Goal: Task Accomplishment & Management: Use online tool/utility

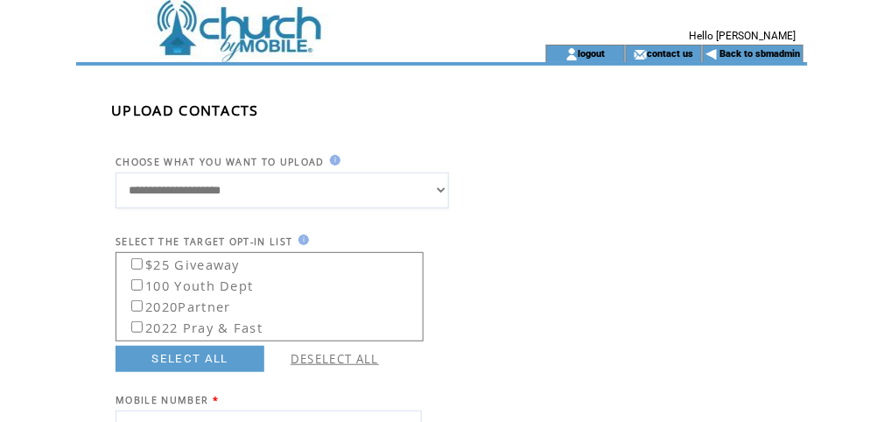
click at [242, 46] on td at bounding box center [286, 54] width 421 height 18
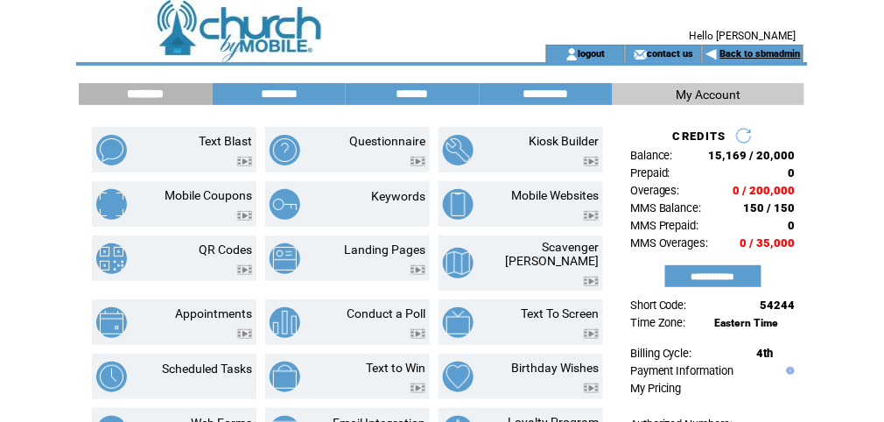
click at [739, 58] on link "Back to sbmadmin" at bounding box center [760, 53] width 81 height 11
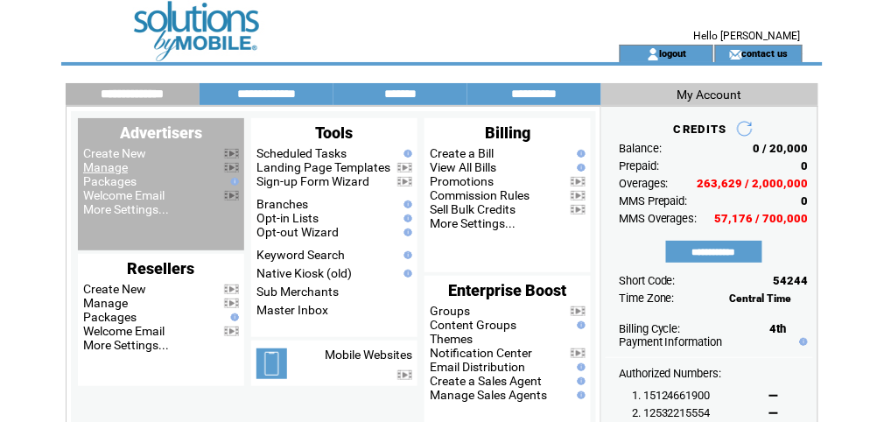
click at [117, 166] on link "Manage" at bounding box center [105, 167] width 45 height 14
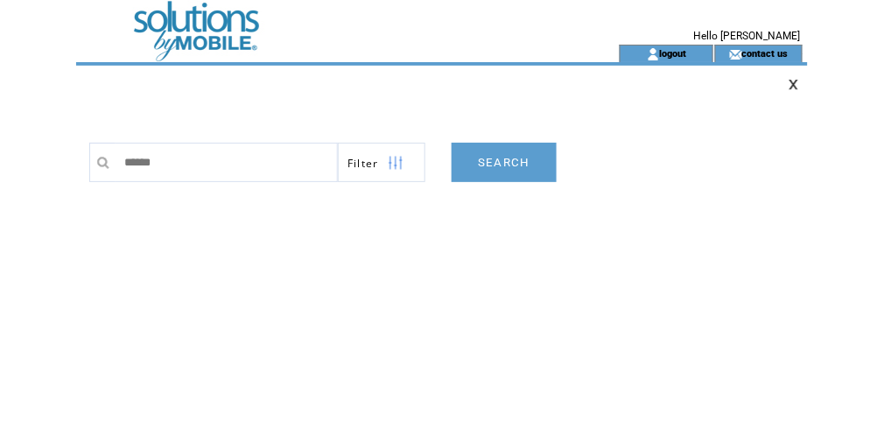
type input "*******"
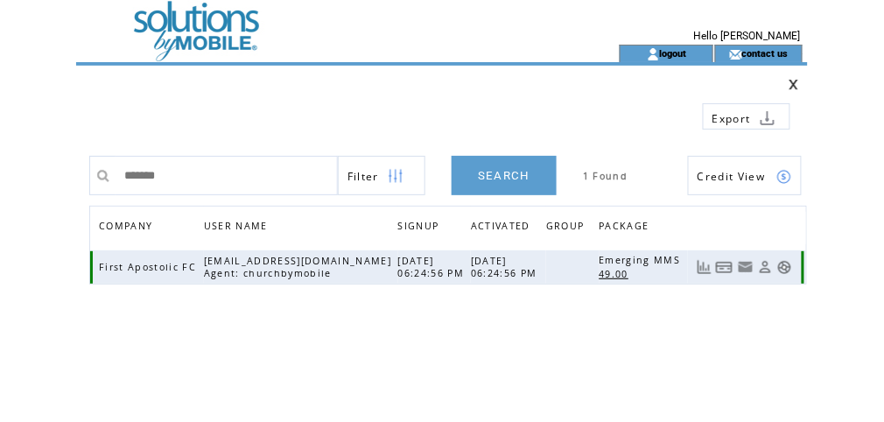
click at [781, 261] on link at bounding box center [784, 267] width 15 height 15
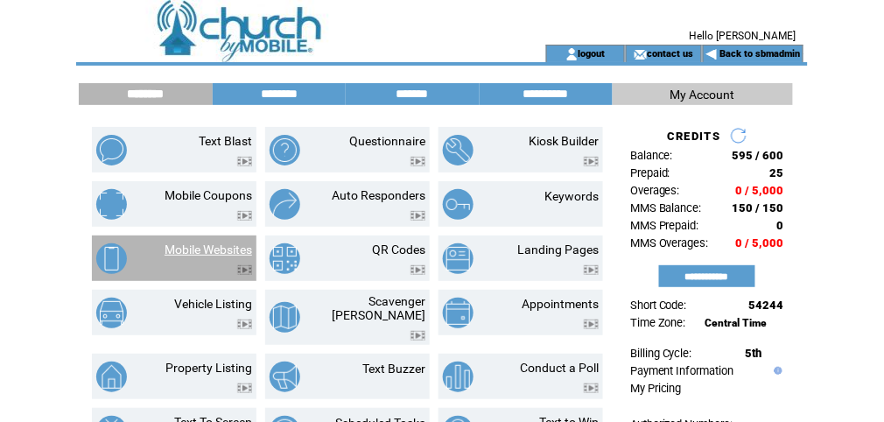
click at [223, 249] on link "Mobile Websites" at bounding box center [209, 249] width 88 height 14
